Goal: Task Accomplishment & Management: Use online tool/utility

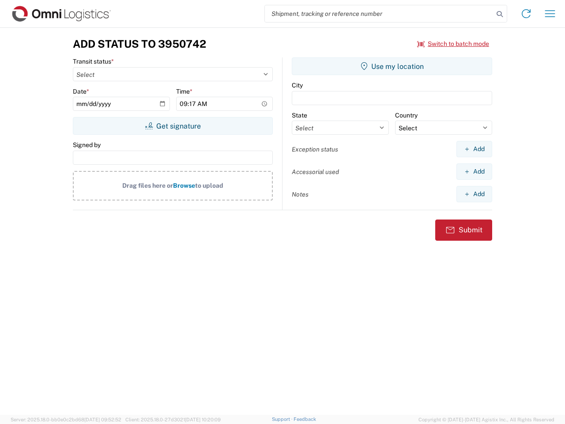
click at [379, 14] on input "search" at bounding box center [379, 13] width 229 height 17
click at [500, 14] on icon at bounding box center [500, 14] width 12 height 12
click at [527, 14] on icon at bounding box center [526, 14] width 14 height 14
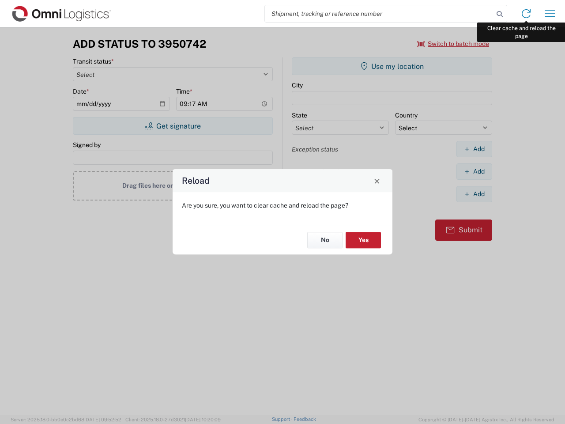
click at [550, 14] on div "Reload Are you sure, you want to clear cache and reload the page? No Yes" at bounding box center [282, 212] width 565 height 424
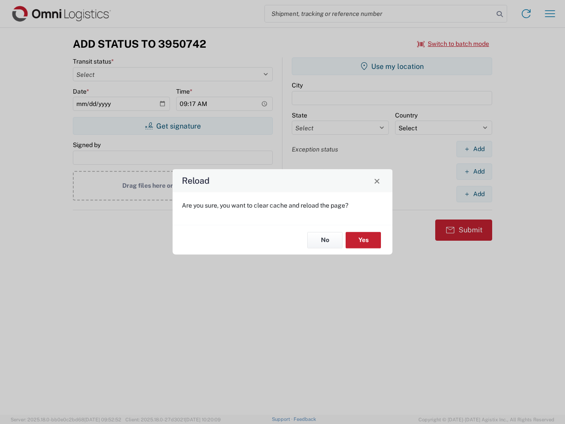
click at [454, 44] on div "Reload Are you sure, you want to clear cache and reload the page? No Yes" at bounding box center [282, 212] width 565 height 424
click at [173, 126] on div "Reload Are you sure, you want to clear cache and reload the page? No Yes" at bounding box center [282, 212] width 565 height 424
click at [392, 66] on div "Reload Are you sure, you want to clear cache and reload the page? No Yes" at bounding box center [282, 212] width 565 height 424
click at [474, 149] on div "Reload Are you sure, you want to clear cache and reload the page? No Yes" at bounding box center [282, 212] width 565 height 424
click at [474, 171] on div "Reload Are you sure, you want to clear cache and reload the page? No Yes" at bounding box center [282, 212] width 565 height 424
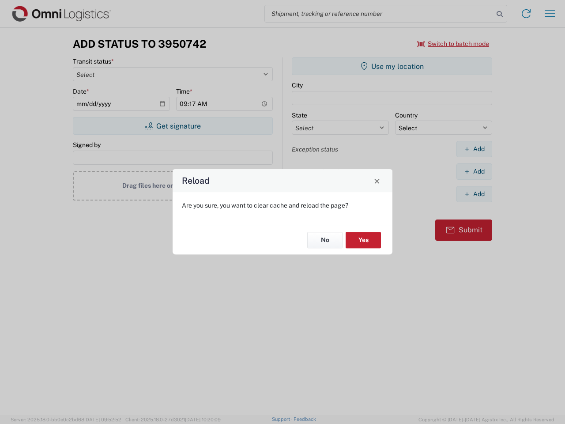
click at [474, 194] on div "Reload Are you sure, you want to clear cache and reload the page? No Yes" at bounding box center [282, 212] width 565 height 424
